Goal: Task Accomplishment & Management: Use online tool/utility

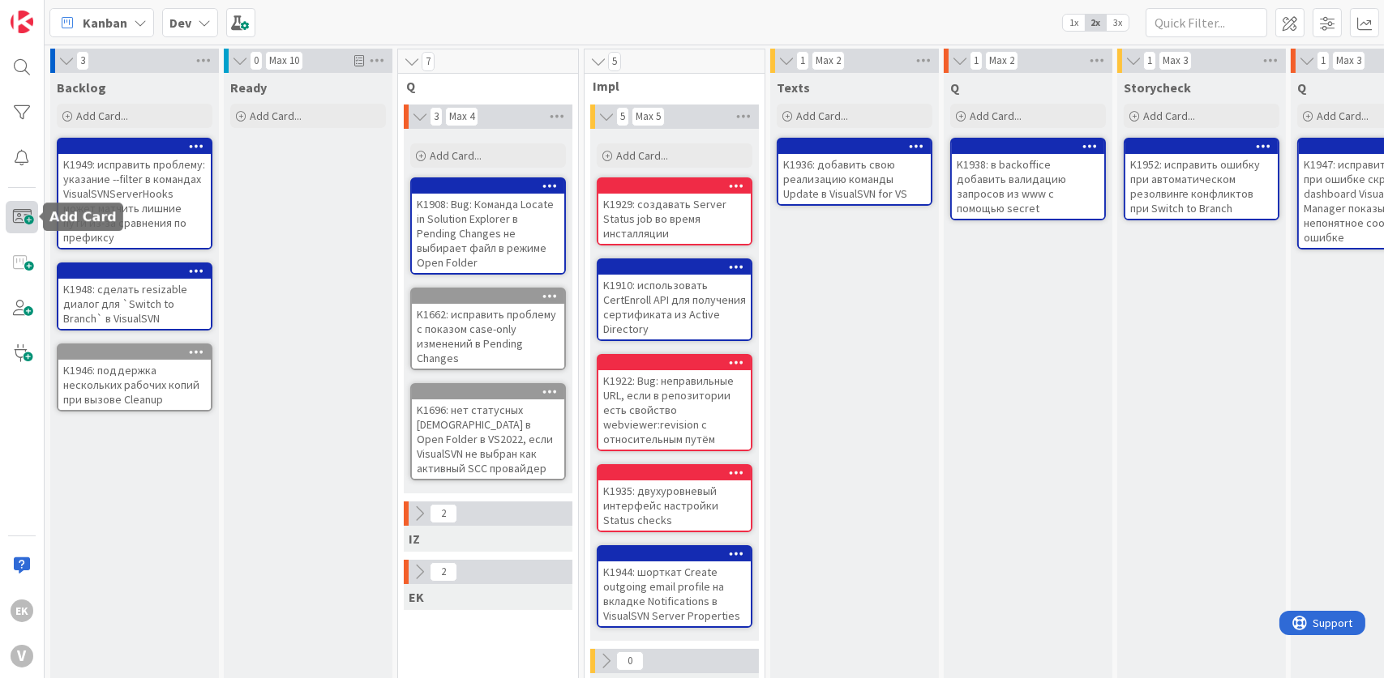
click at [22, 218] on span at bounding box center [22, 217] width 32 height 32
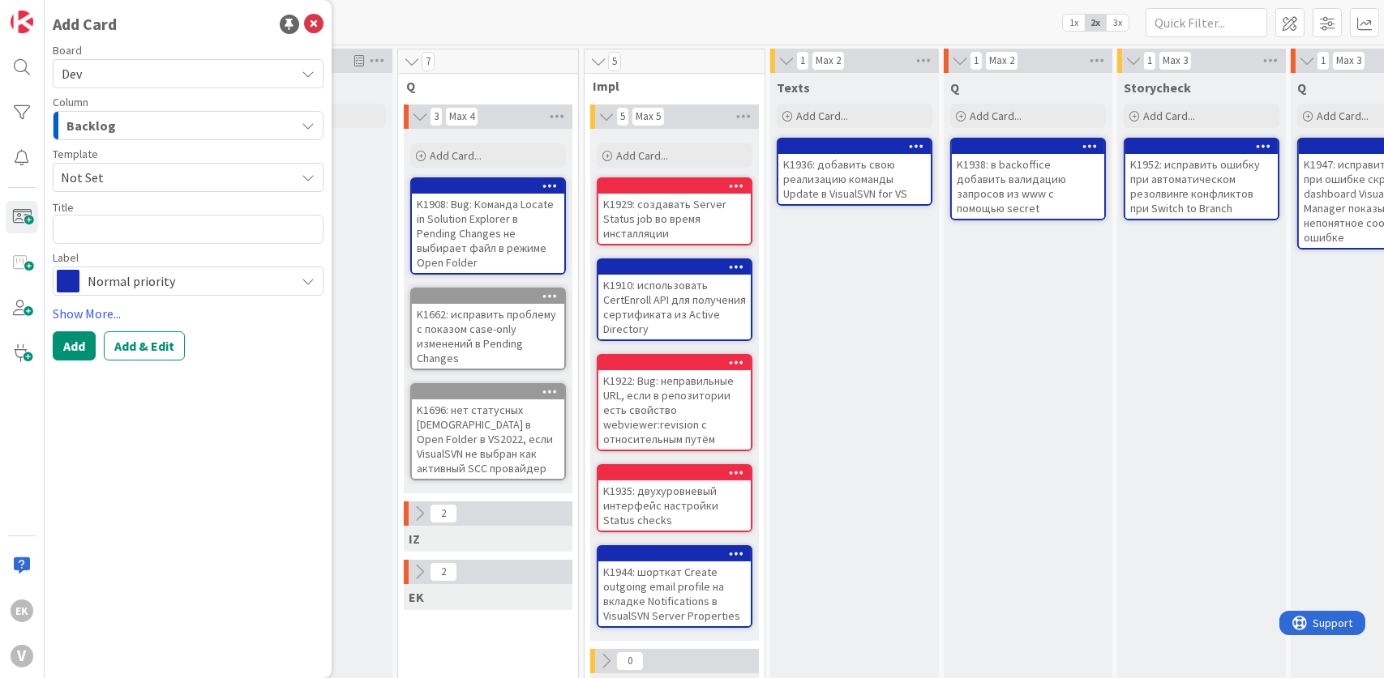
type textarea "x"
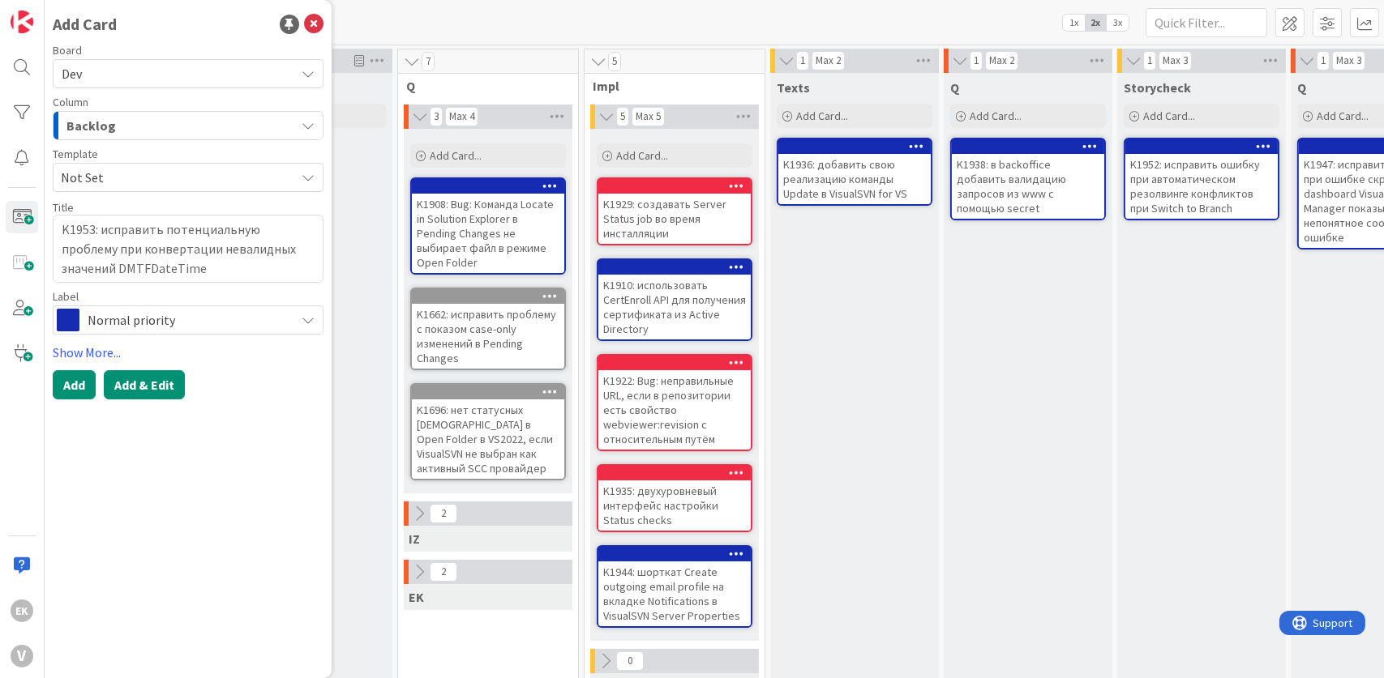
type textarea "K1953: исправить потенциальную проблему при конвертации невалидных значений DMT…"
click at [146, 392] on button "Add & Edit" at bounding box center [144, 384] width 81 height 29
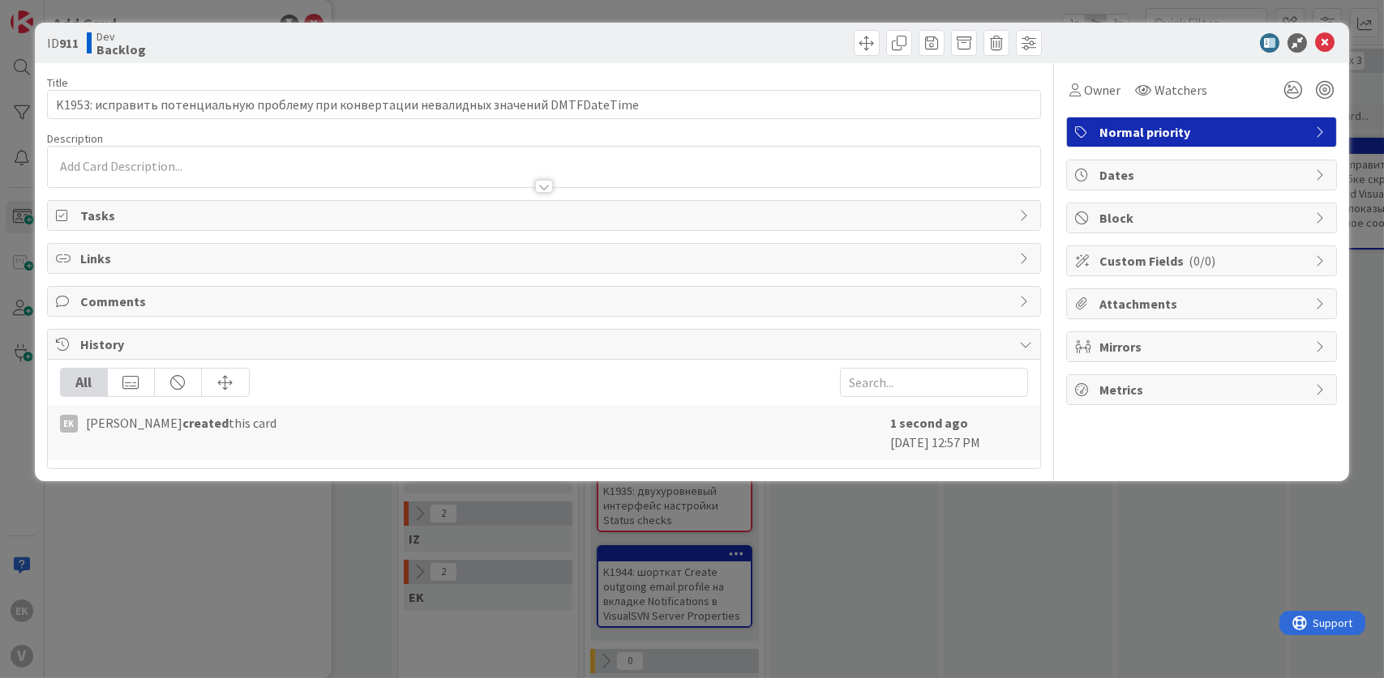
click at [122, 173] on div at bounding box center [544, 178] width 993 height 17
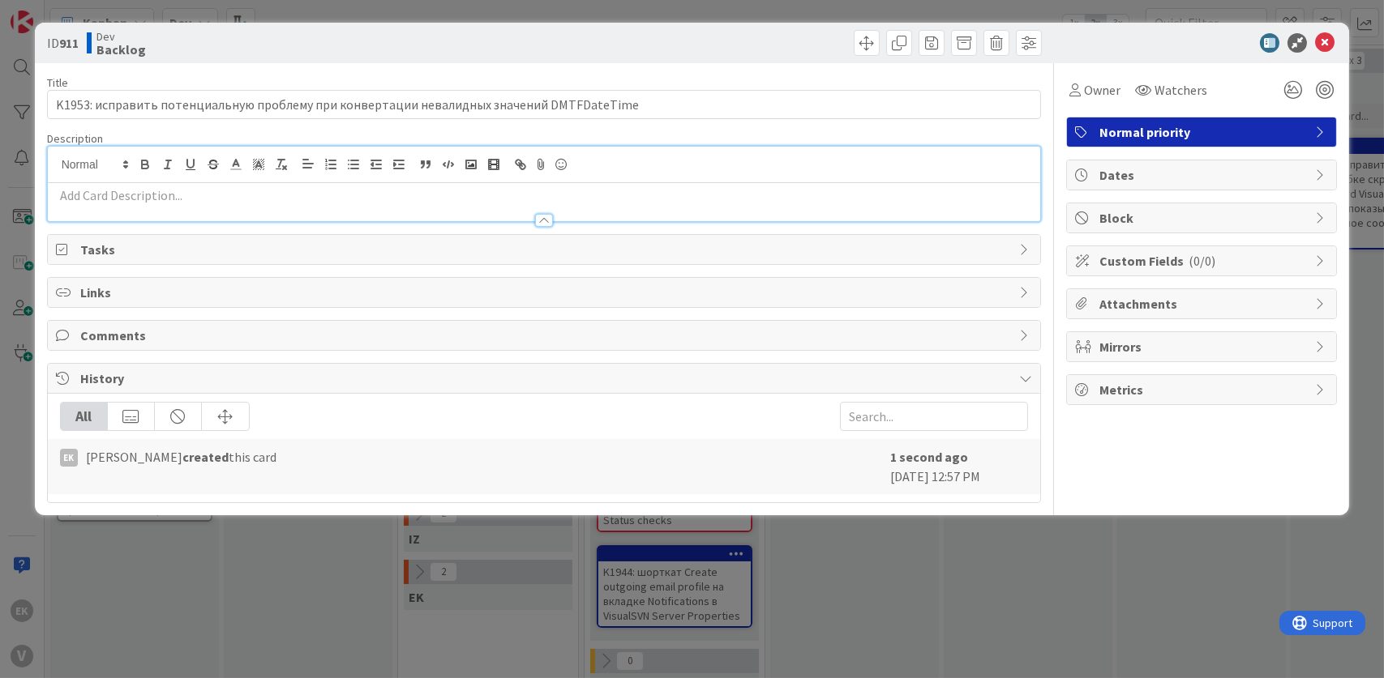
click at [130, 195] on p at bounding box center [544, 195] width 977 height 19
